Goal: Transaction & Acquisition: Purchase product/service

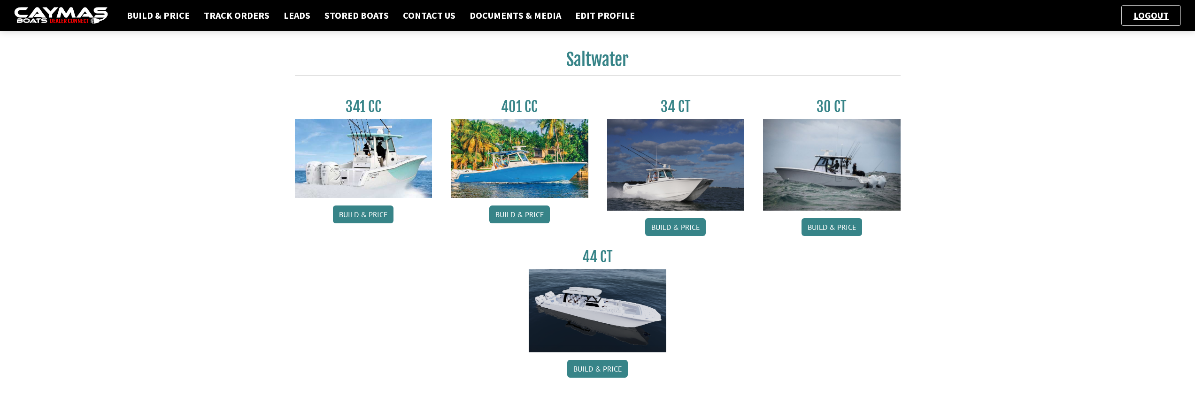
scroll to position [423, 0]
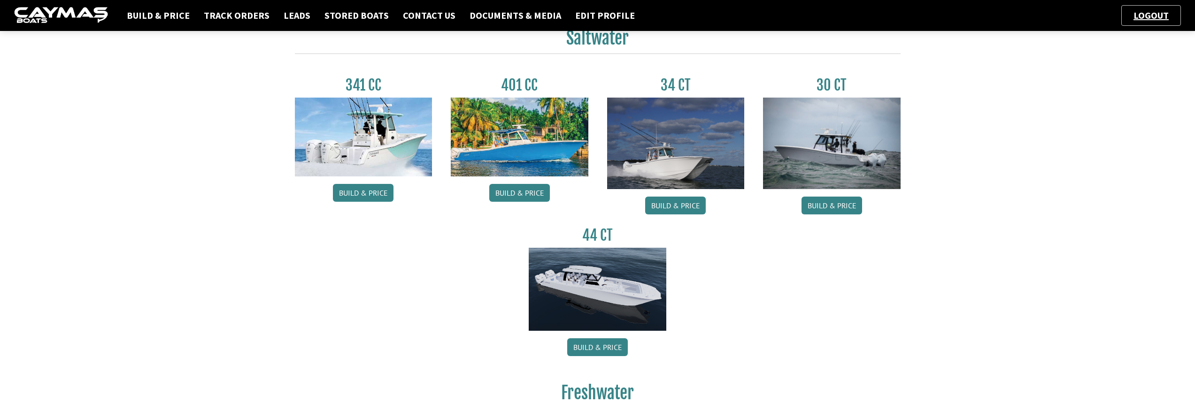
click at [578, 304] on img at bounding box center [598, 290] width 138 height 84
click at [594, 348] on link "Build & Price" at bounding box center [597, 348] width 61 height 18
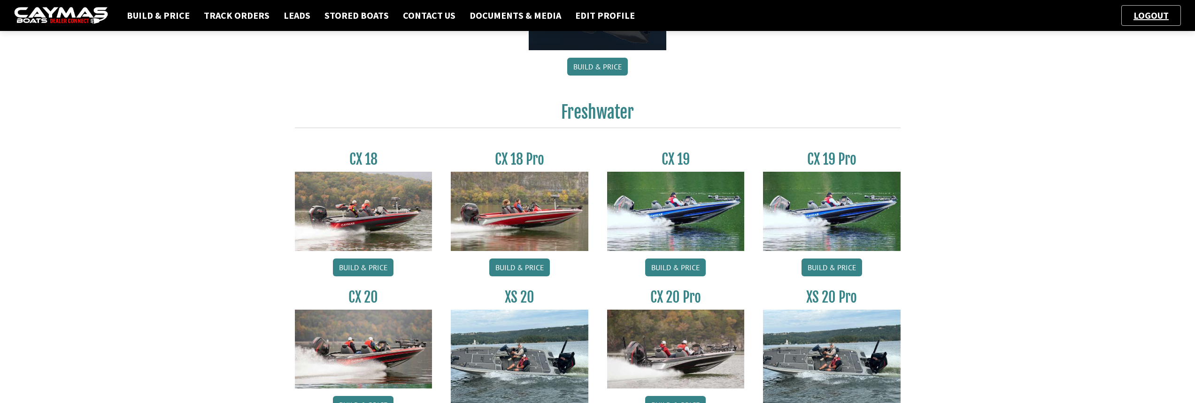
scroll to position [704, 0]
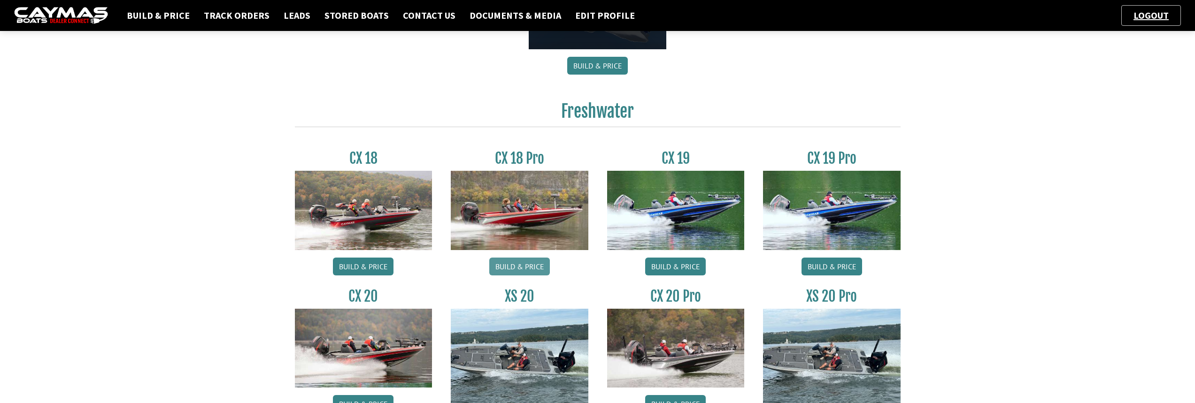
click at [515, 265] on link "Build & Price" at bounding box center [519, 267] width 61 height 18
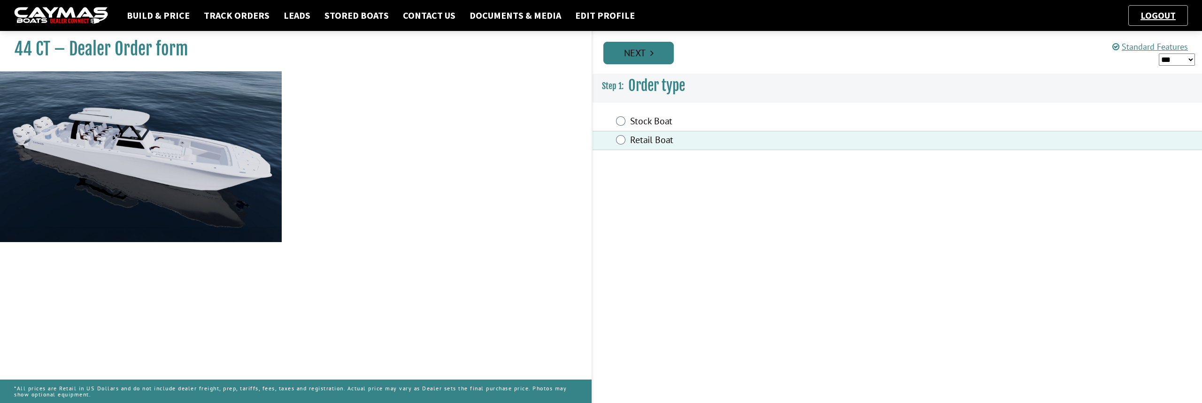
click at [658, 50] on link "Next" at bounding box center [638, 53] width 70 height 23
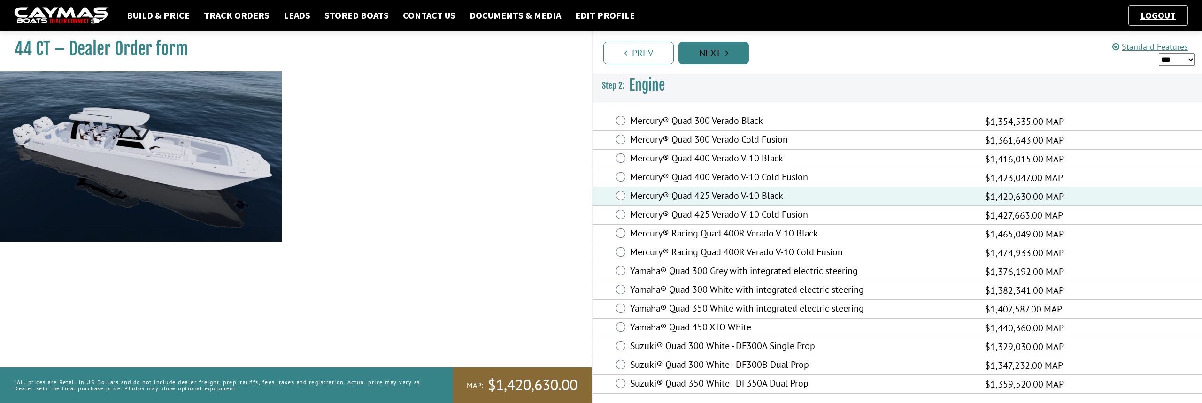
drag, startPoint x: 650, startPoint y: 49, endPoint x: 642, endPoint y: 48, distance: 7.1
click at [650, 49] on link "Prev" at bounding box center [638, 53] width 70 height 23
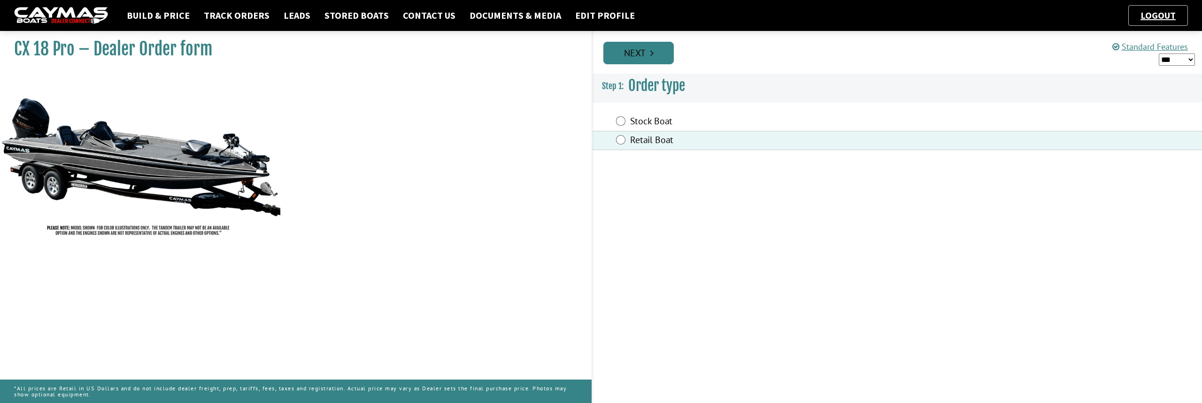
click at [625, 54] on link "Next" at bounding box center [638, 53] width 70 height 23
